Goal: Information Seeking & Learning: Check status

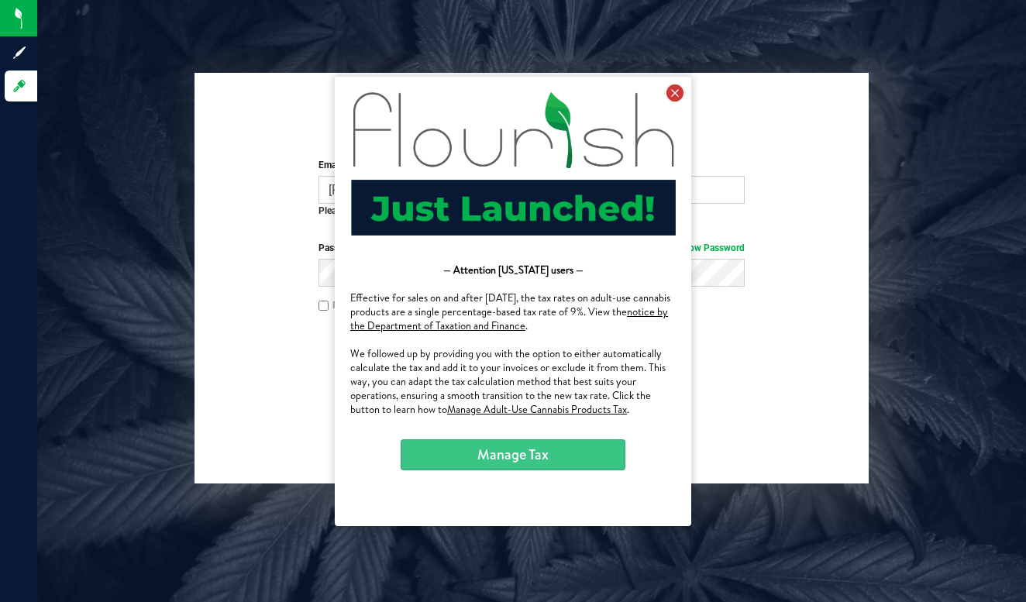
click at [677, 91] on icon at bounding box center [674, 92] width 17 height 17
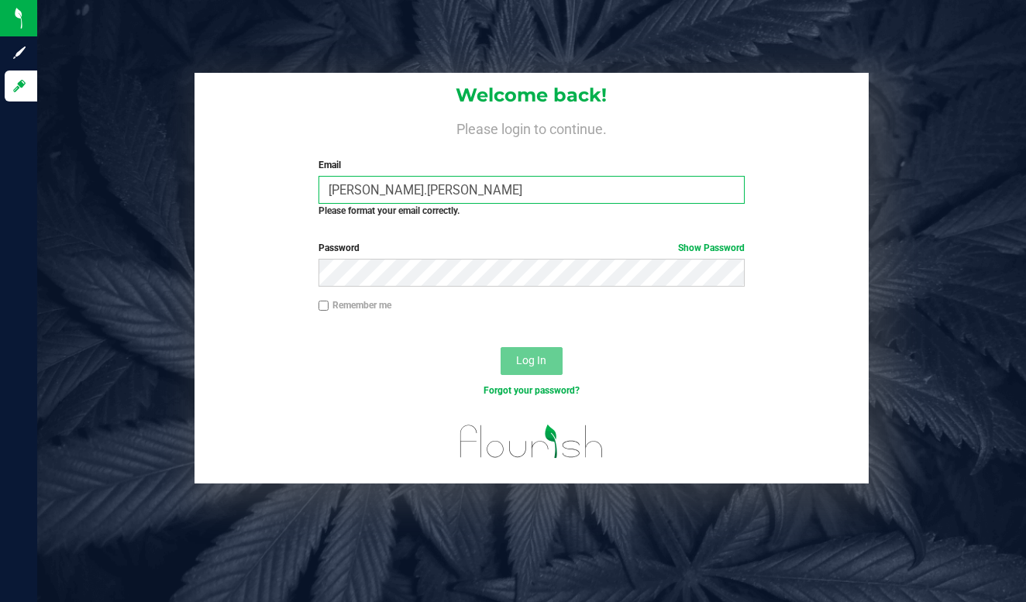
click at [436, 195] on input "[PERSON_NAME].[PERSON_NAME]" at bounding box center [532, 190] width 426 height 28
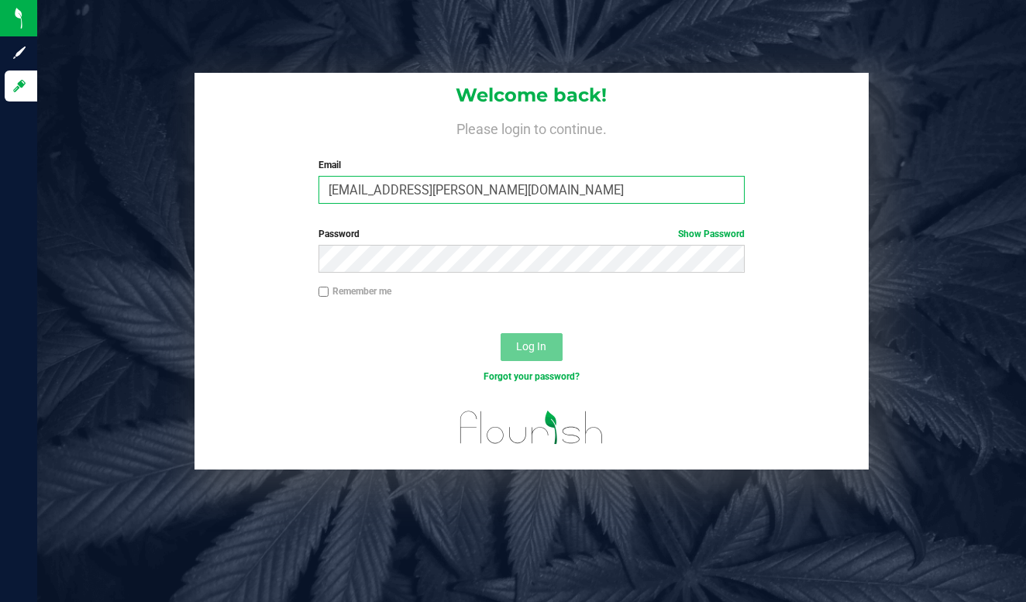
type input "[EMAIL_ADDRESS][PERSON_NAME][DOMAIN_NAME]"
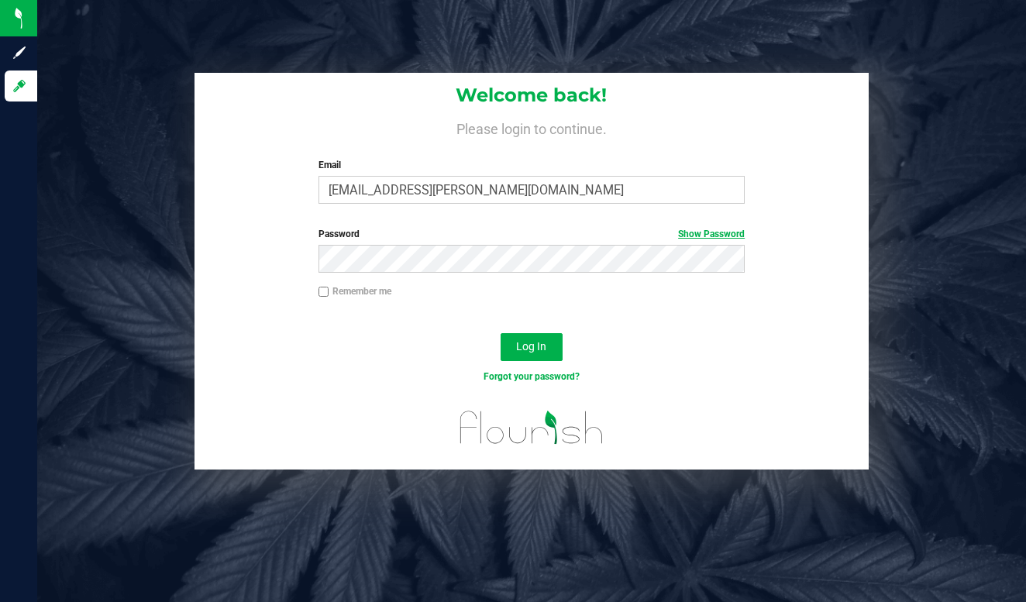
click at [731, 233] on link "Show Password" at bounding box center [711, 234] width 67 height 11
click at [524, 343] on span "Log In" at bounding box center [531, 346] width 30 height 12
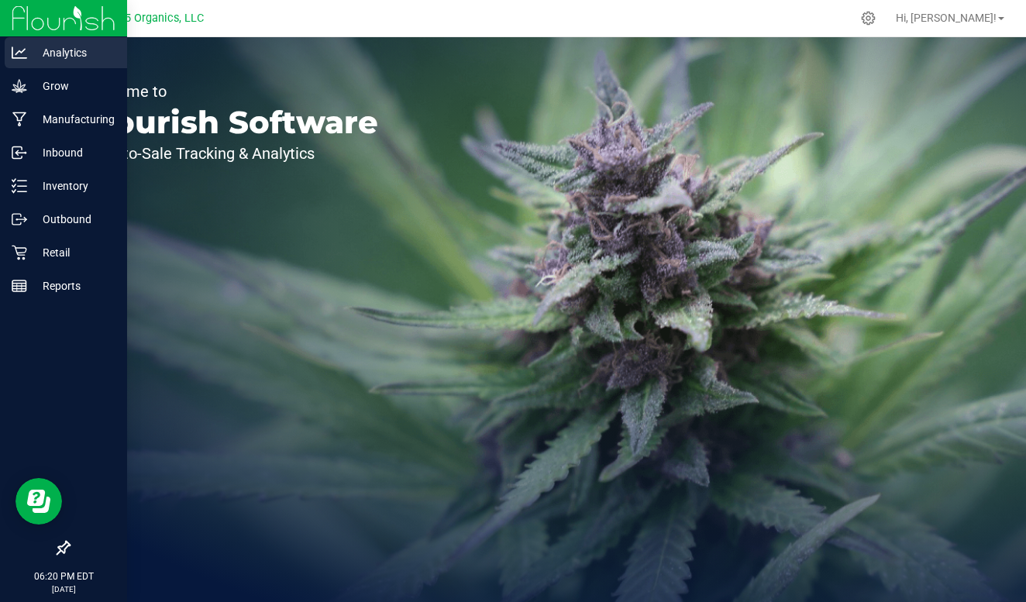
click at [62, 52] on p "Analytics" at bounding box center [73, 52] width 93 height 19
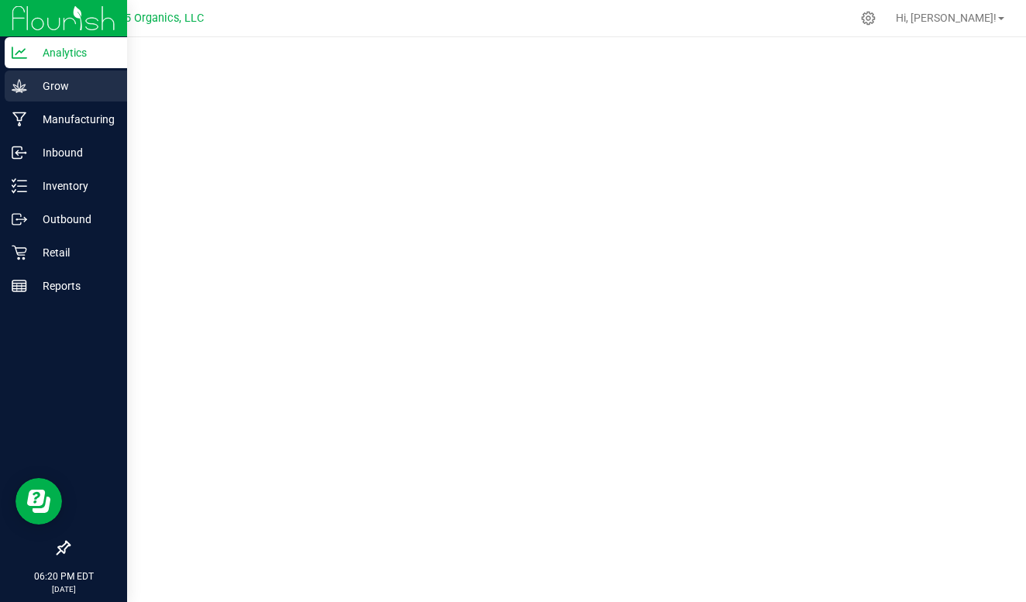
click at [70, 84] on p "Grow" at bounding box center [73, 86] width 93 height 19
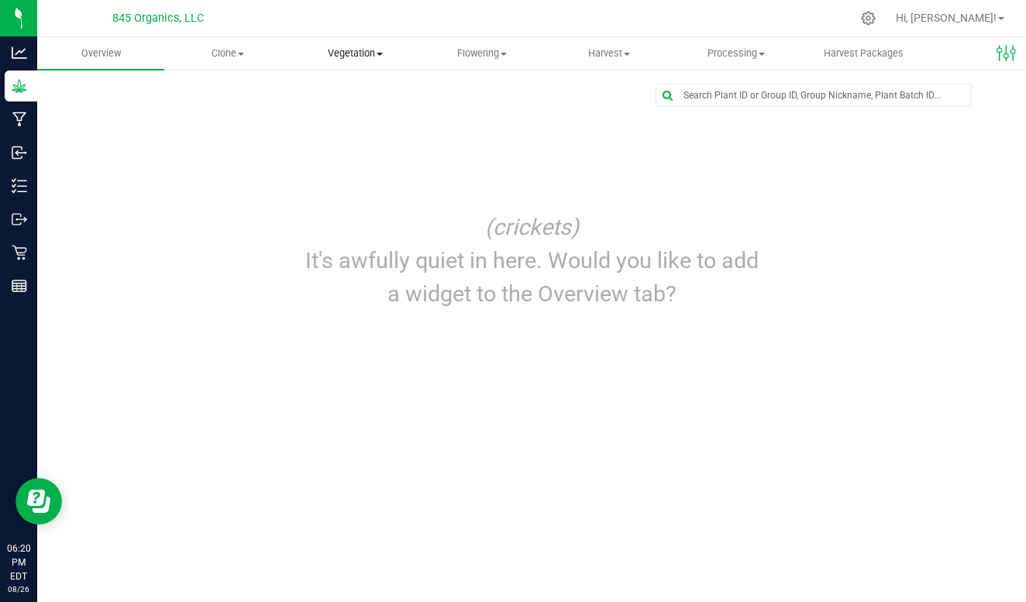
click at [346, 53] on span "Vegetation" at bounding box center [355, 53] width 126 height 14
click at [345, 100] on li "Veg groups" at bounding box center [354, 93] width 127 height 19
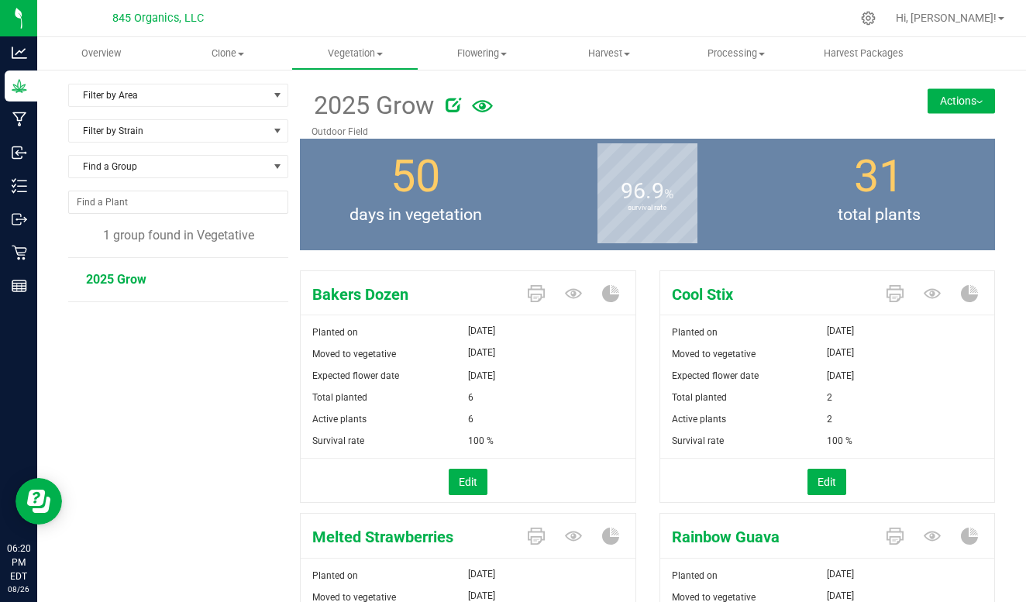
click at [480, 105] on icon at bounding box center [482, 106] width 21 height 12
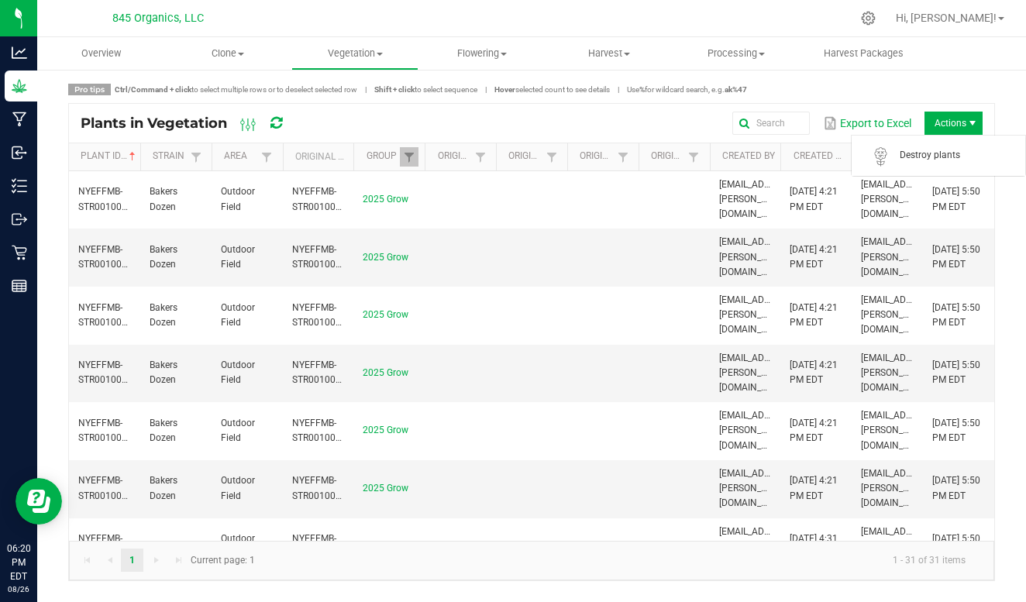
click at [951, 122] on span "Actions" at bounding box center [954, 123] width 58 height 23
click at [589, 112] on div "Export to Excel Actions" at bounding box center [645, 123] width 673 height 26
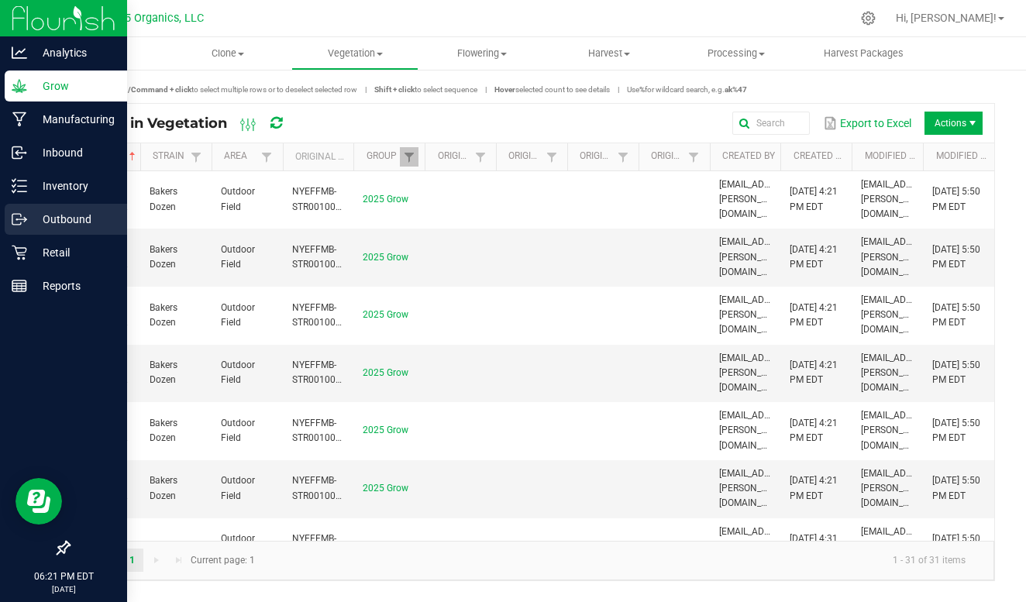
click at [39, 219] on p "Outbound" at bounding box center [73, 219] width 93 height 19
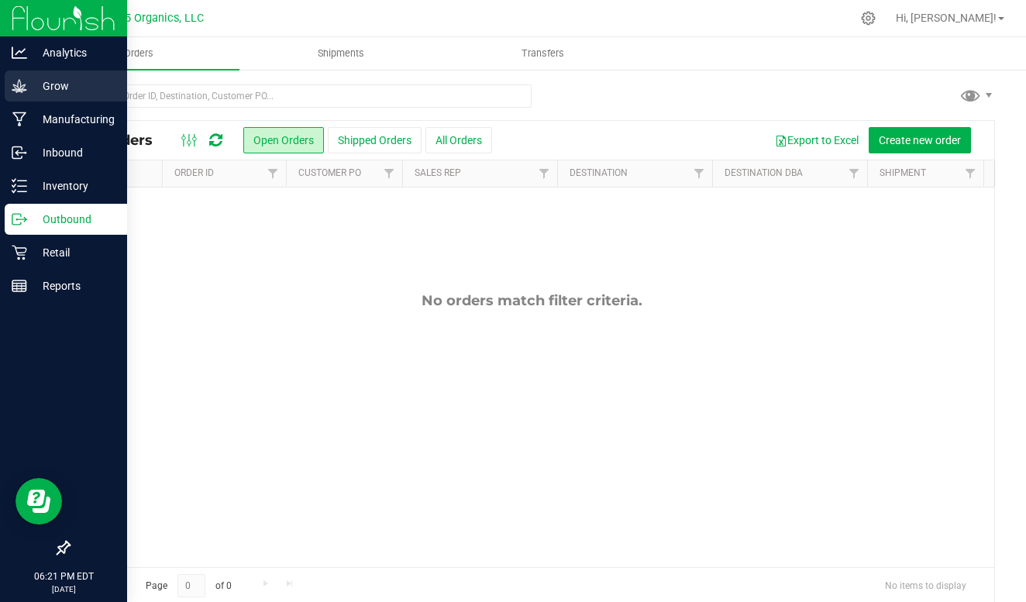
click at [74, 84] on p "Grow" at bounding box center [73, 86] width 93 height 19
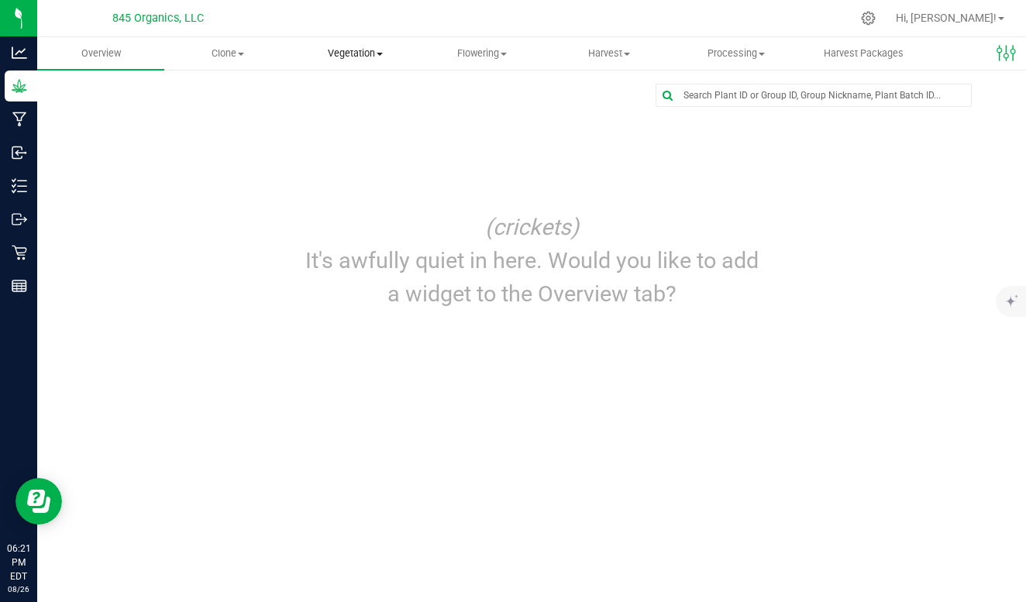
click at [375, 53] on span "Vegetation" at bounding box center [355, 53] width 126 height 14
click at [1001, 54] on icon at bounding box center [1007, 53] width 21 height 21
click at [904, 95] on span "Edit dashboard" at bounding box center [906, 93] width 75 height 13
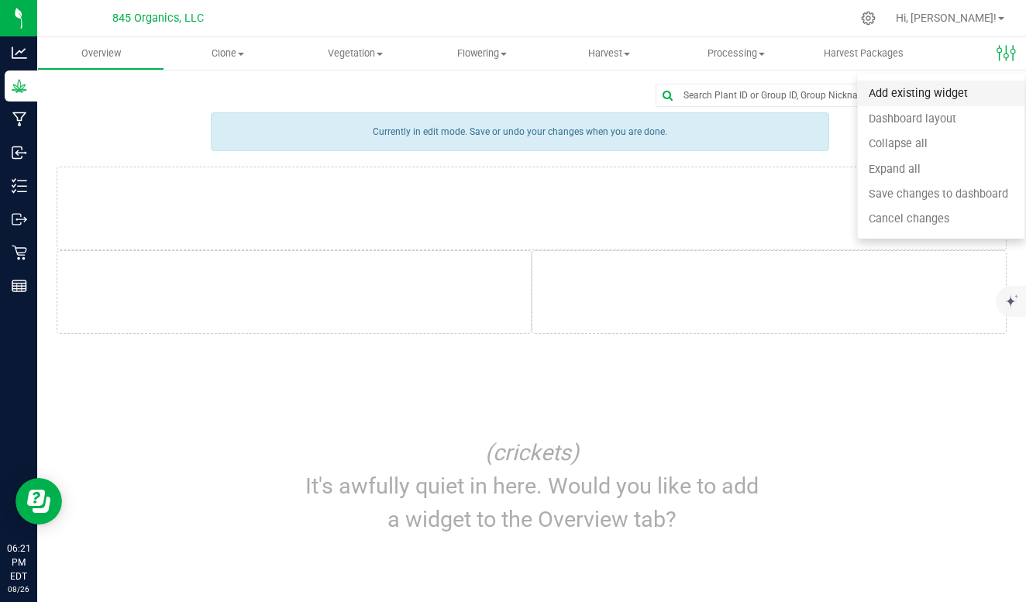
click at [927, 93] on span "Add existing widget" at bounding box center [918, 93] width 99 height 13
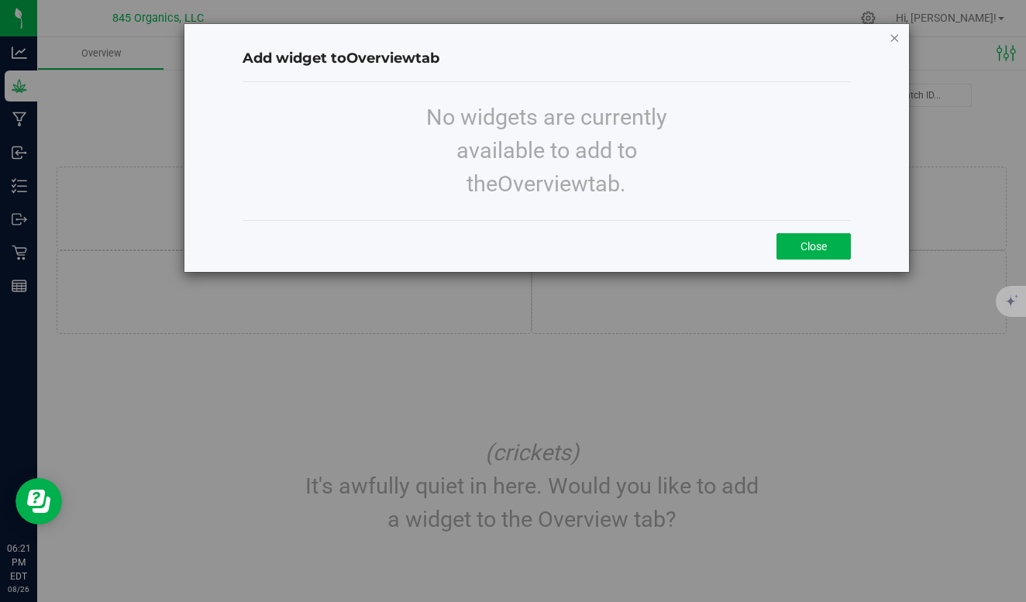
click at [893, 38] on icon "button" at bounding box center [895, 37] width 11 height 19
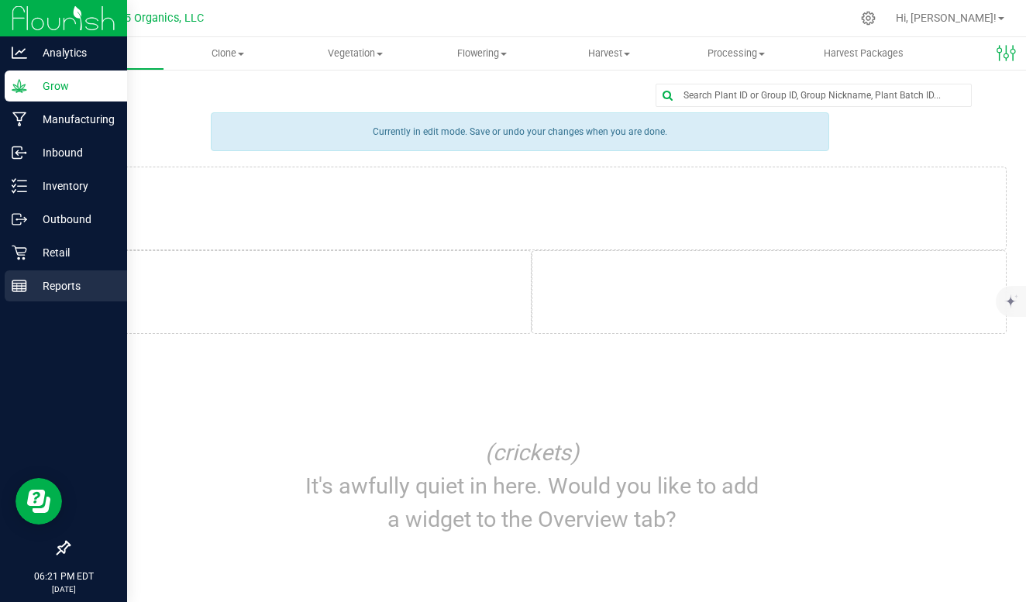
click at [68, 288] on p "Reports" at bounding box center [73, 286] width 93 height 19
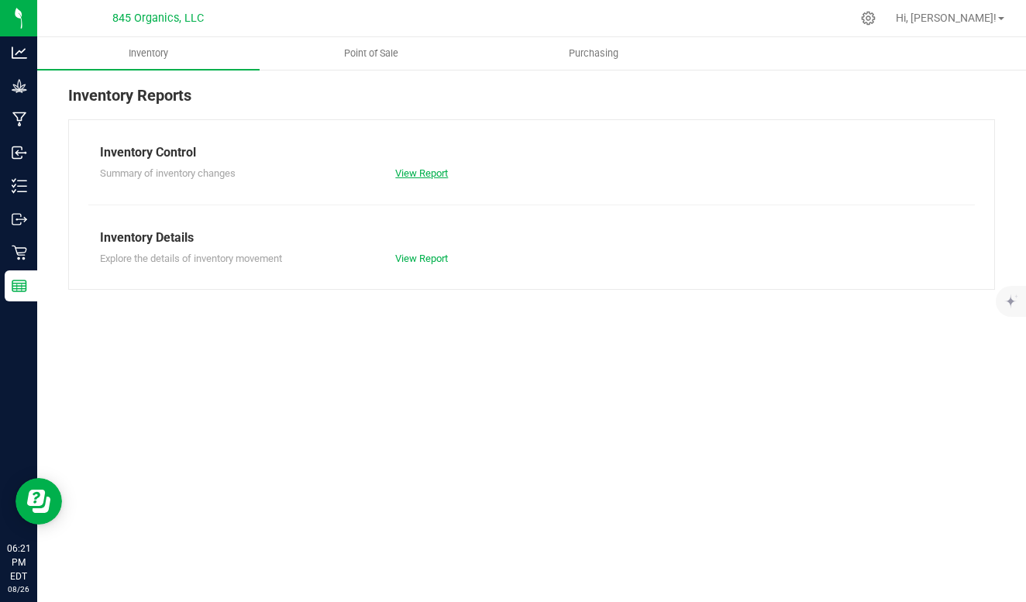
click at [429, 173] on link "View Report" at bounding box center [421, 173] width 53 height 12
